Goal: Information Seeking & Learning: Learn about a topic

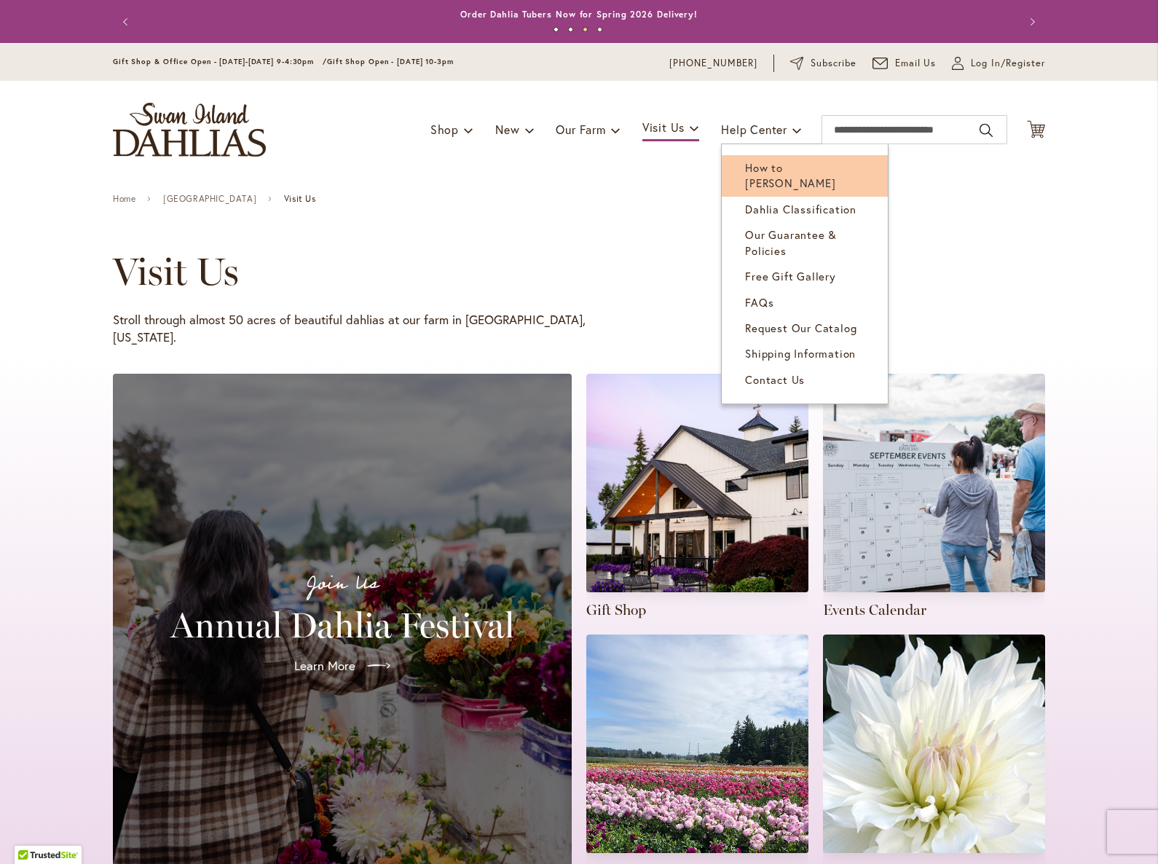
click at [760, 170] on span "How to [PERSON_NAME]" at bounding box center [790, 175] width 90 height 30
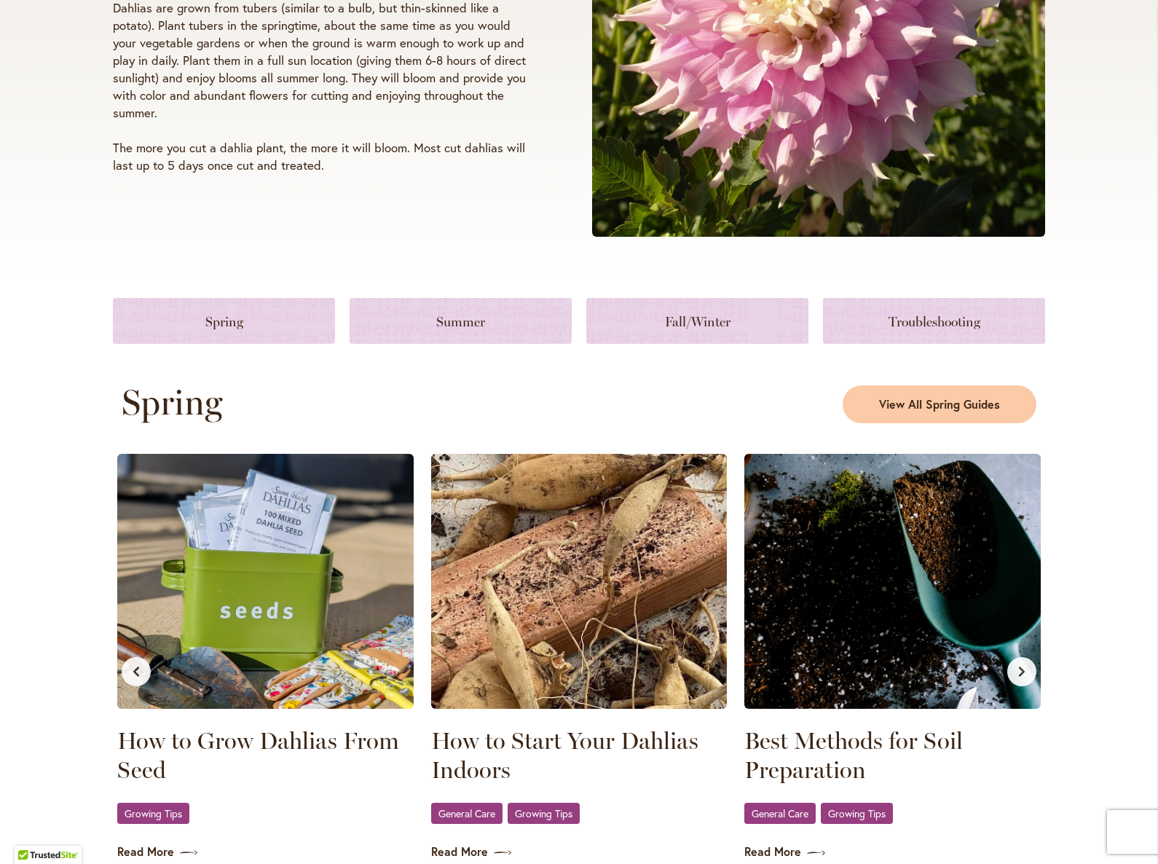
scroll to position [422, 0]
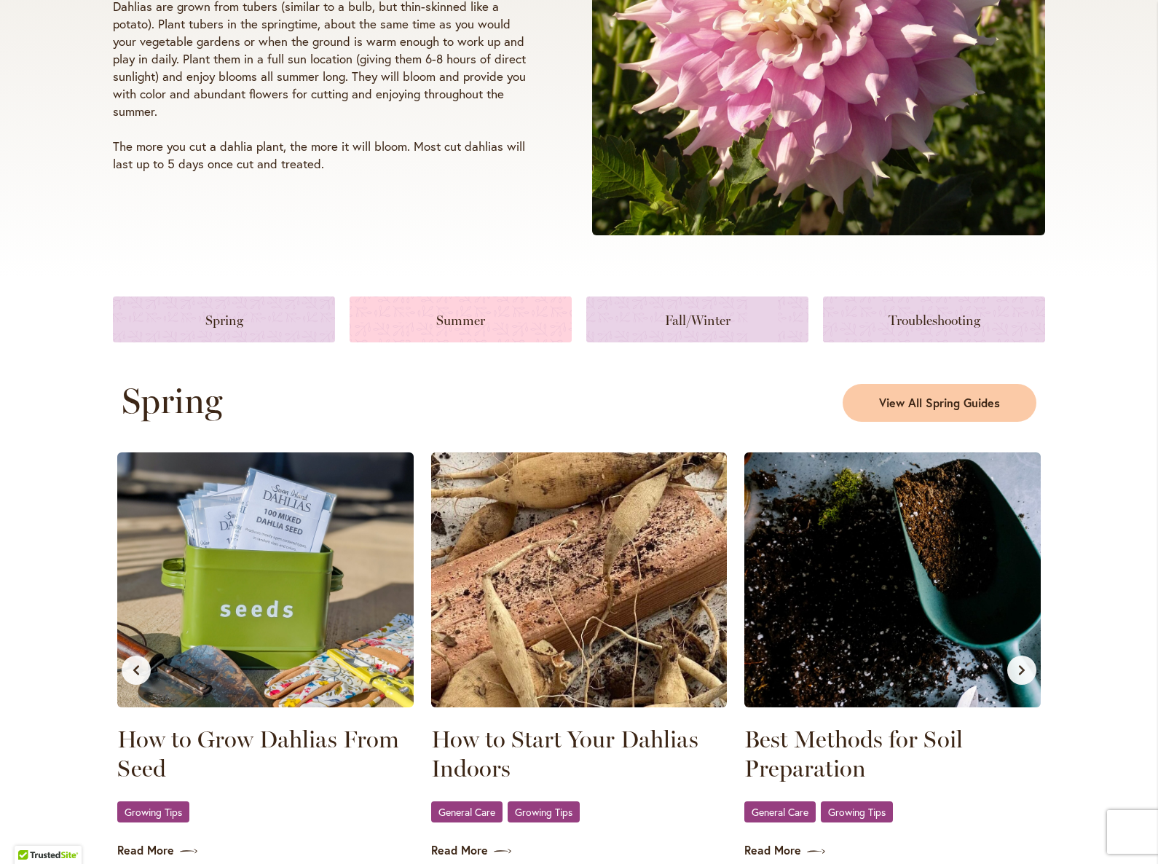
click at [488, 321] on link at bounding box center [461, 319] width 222 height 46
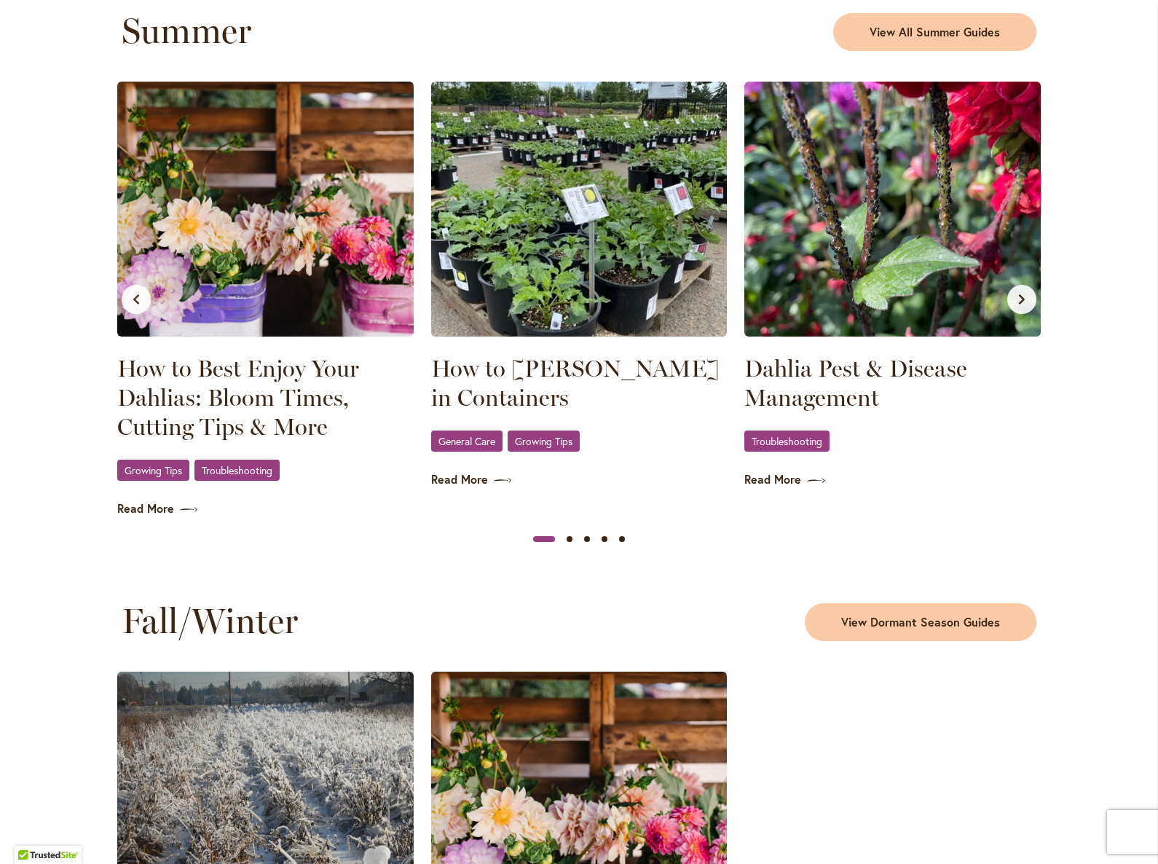
click at [508, 277] on img at bounding box center [579, 209] width 296 height 255
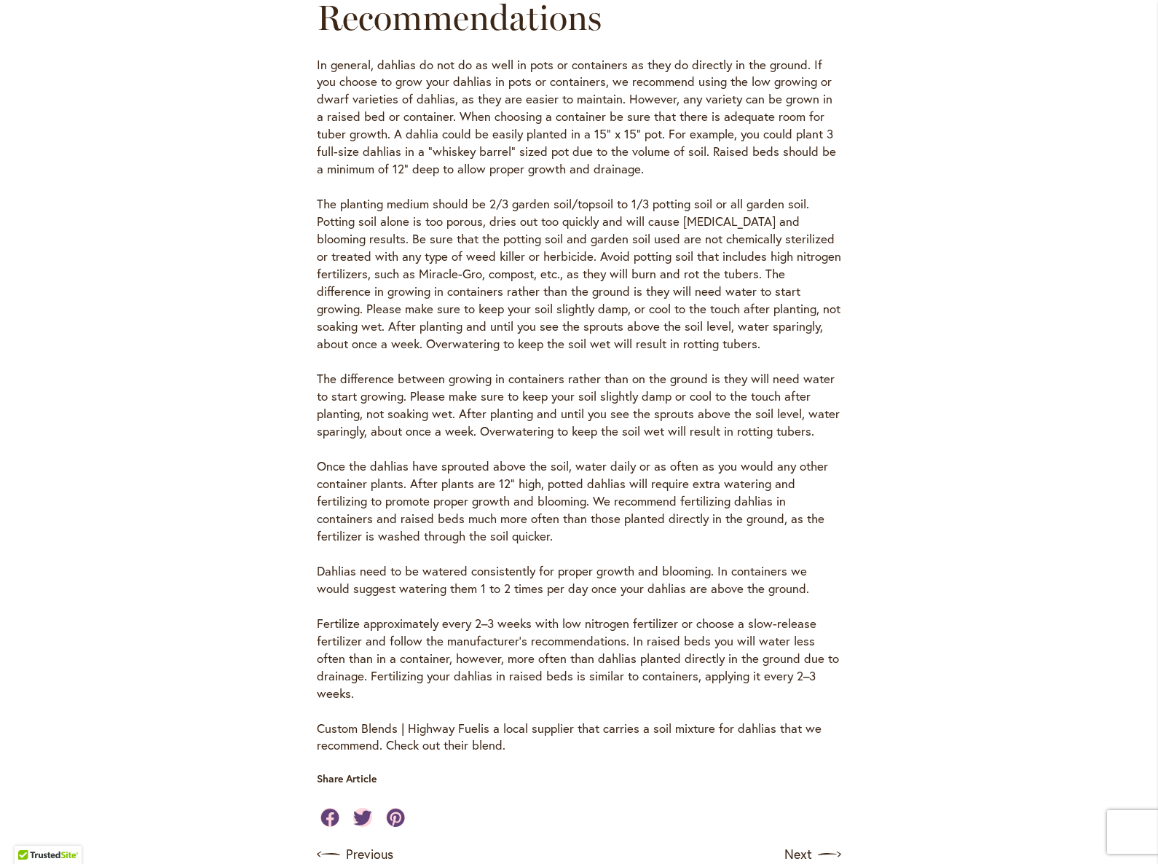
scroll to position [523, 0]
